Goal: Task Accomplishment & Management: Complete application form

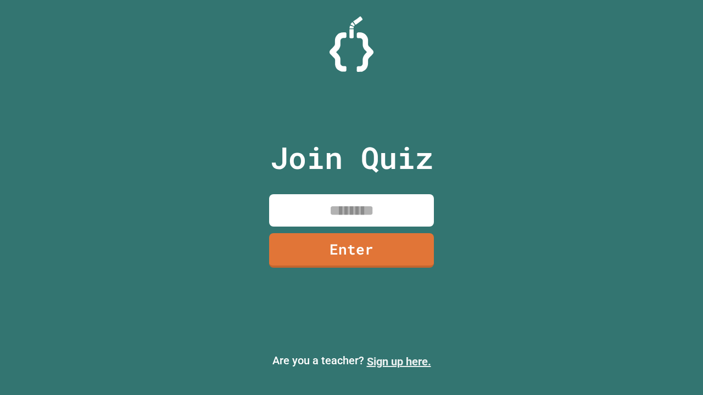
click at [399, 362] on link "Sign up here." at bounding box center [399, 361] width 64 height 13
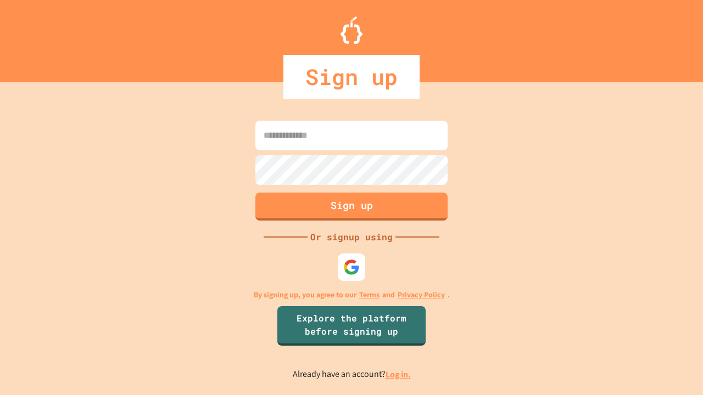
click at [399, 374] on link "Log in." at bounding box center [397, 375] width 25 height 12
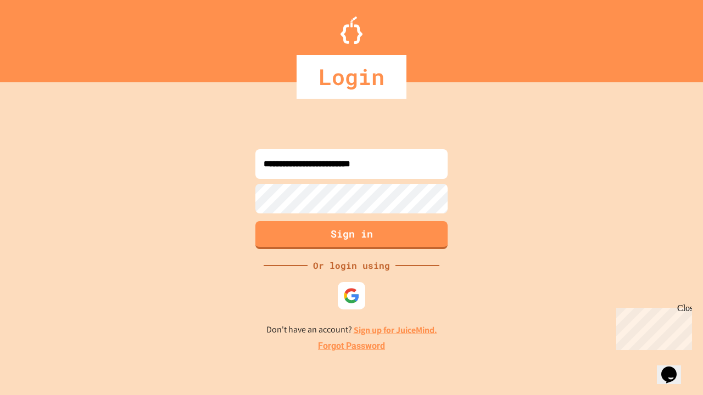
type input "**********"
